Goal: Transaction & Acquisition: Purchase product/service

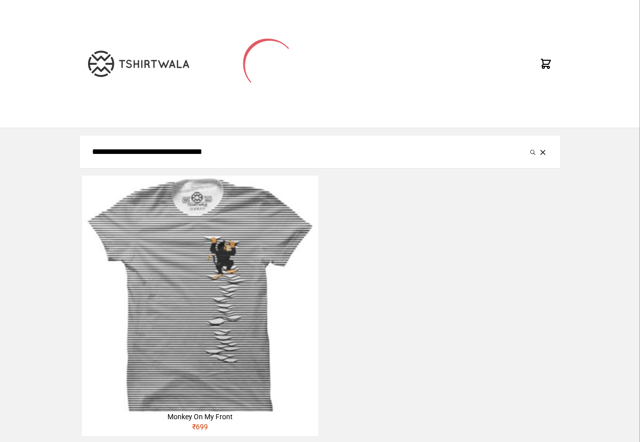
type input "**********"
click at [528, 146] on button "submit" at bounding box center [533, 152] width 10 height 12
click at [229, 218] on img at bounding box center [200, 294] width 236 height 236
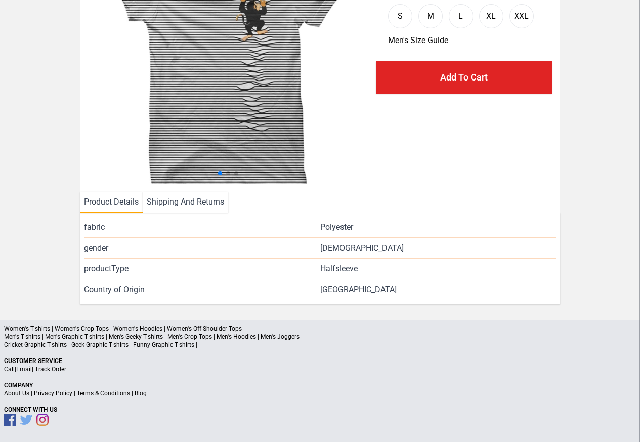
scroll to position [122, 0]
